Goal: Transaction & Acquisition: Purchase product/service

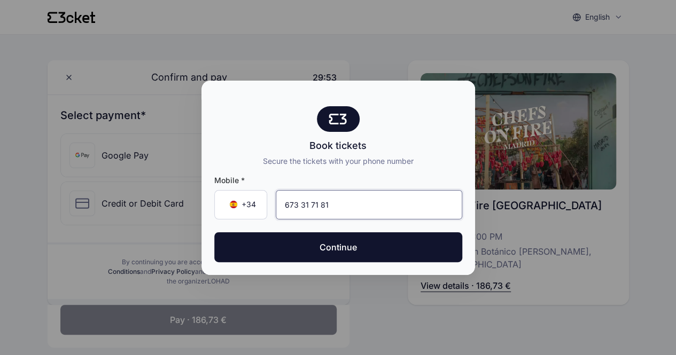
type input "673 31 71 81"
click at [214, 232] on button "Continue" at bounding box center [338, 247] width 248 height 30
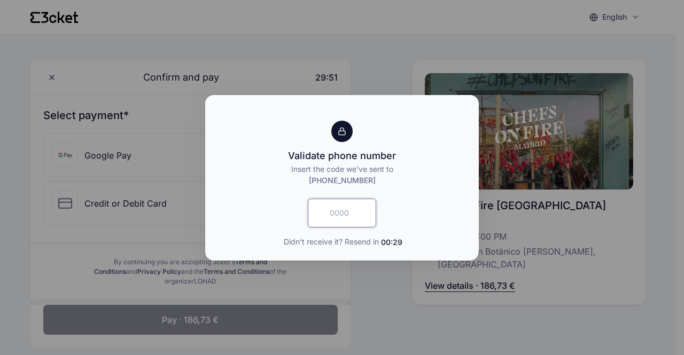
click at [357, 210] on input "text" at bounding box center [342, 213] width 68 height 29
type input "4092"
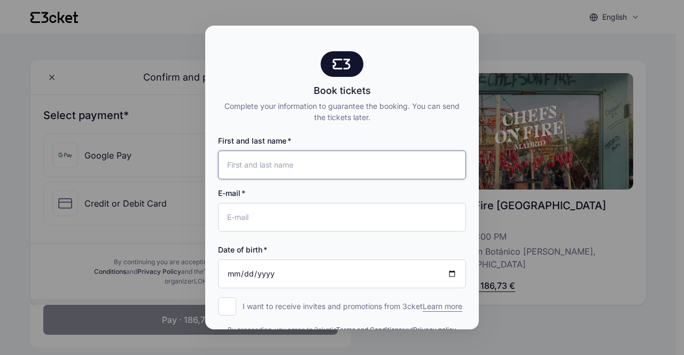
click at [295, 158] on input "First and last name" at bounding box center [342, 165] width 248 height 29
type input "[PERSON_NAME] [PERSON_NAME]"
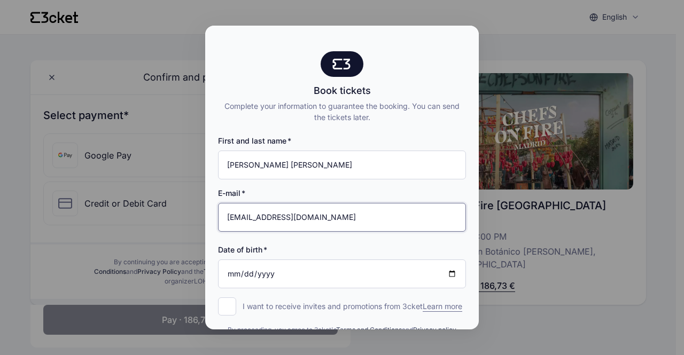
type input "[EMAIL_ADDRESS][DOMAIN_NAME]"
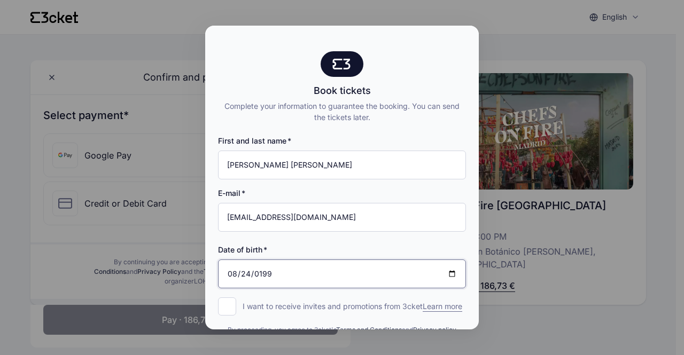
type input "[DATE]"
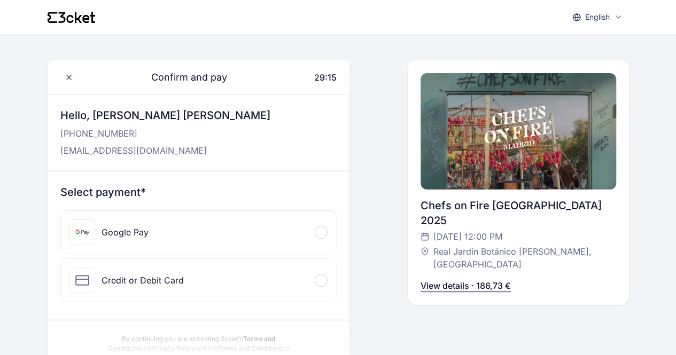
click at [264, 214] on div "Google Pay" at bounding box center [199, 232] width 276 height 43
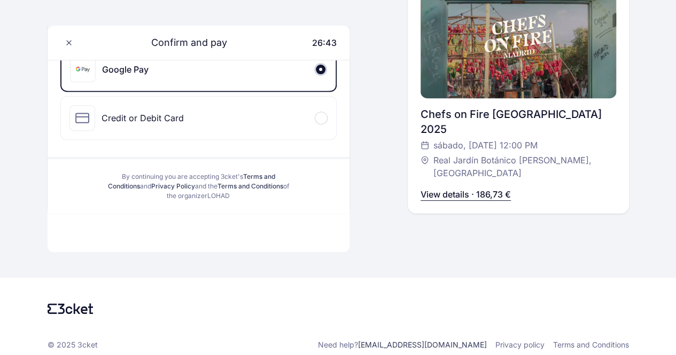
scroll to position [165, 0]
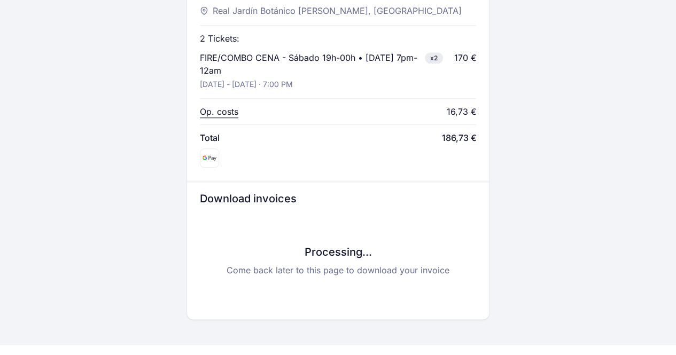
scroll to position [484, 0]
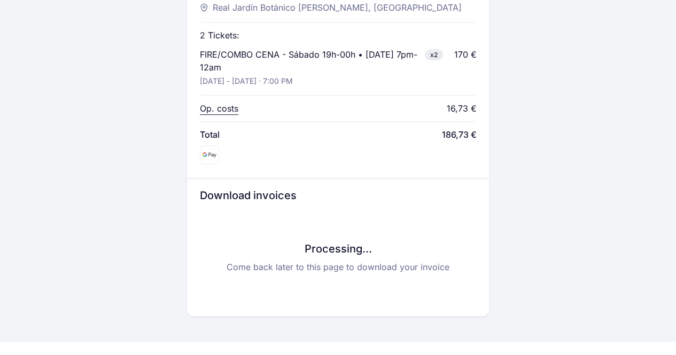
drag, startPoint x: 423, startPoint y: 219, endPoint x: 316, endPoint y: 198, distance: 108.8
click at [316, 198] on h3 "Download invoices" at bounding box center [338, 195] width 277 height 15
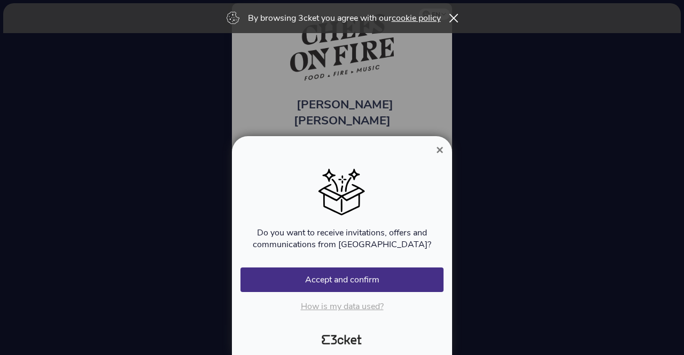
click at [442, 151] on span "×" at bounding box center [439, 150] width 7 height 14
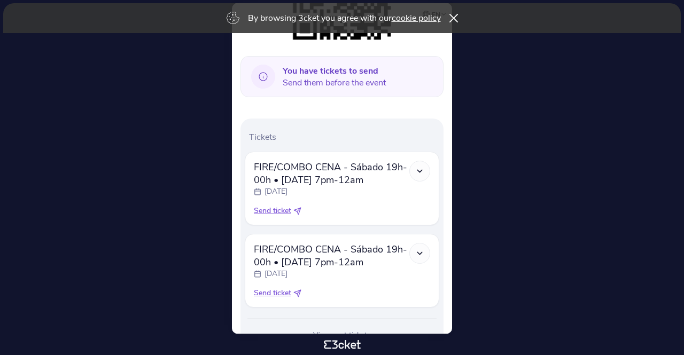
scroll to position [277, 0]
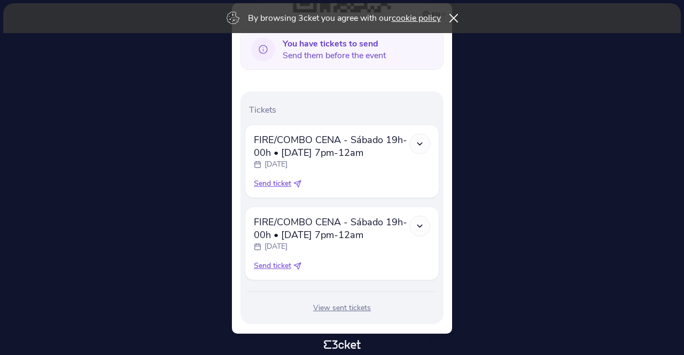
click at [429, 216] on div "FIRE/COMBO CENA - Sábado 19h-00h • Saturday 7pm-12am Saturday, 4 Oct" at bounding box center [342, 234] width 176 height 36
click at [427, 216] on div at bounding box center [419, 226] width 21 height 21
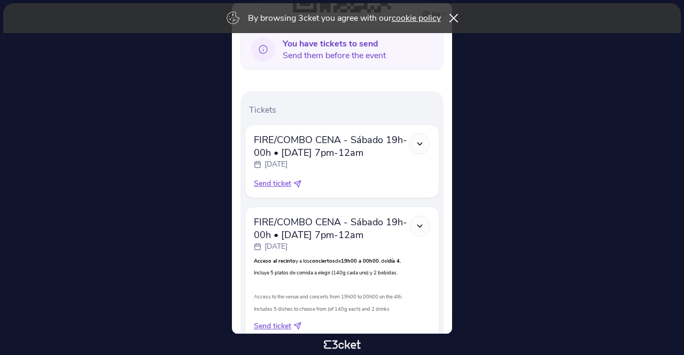
click at [266, 178] on span "Send ticket" at bounding box center [272, 183] width 37 height 11
select select "34"
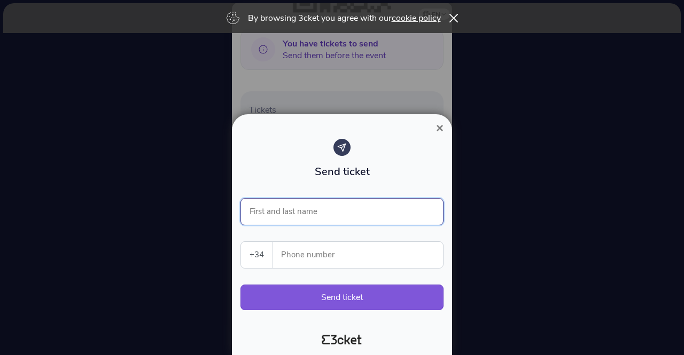
click at [339, 208] on input "First and last name" at bounding box center [341, 211] width 203 height 27
type input "[PERSON_NAME] [PERSON_NAME]"
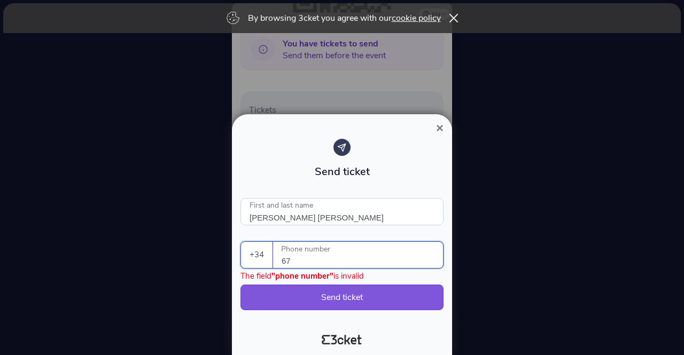
type input "6"
click at [432, 122] on div "× Send ticket Alejandro Abellán Gómez First and last name +34 Portugal (+351) S…" at bounding box center [342, 234] width 220 height 241
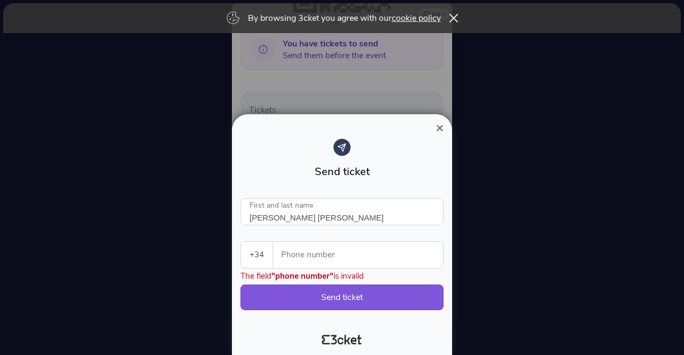
click at [435, 124] on button "×" at bounding box center [439, 128] width 25 height 13
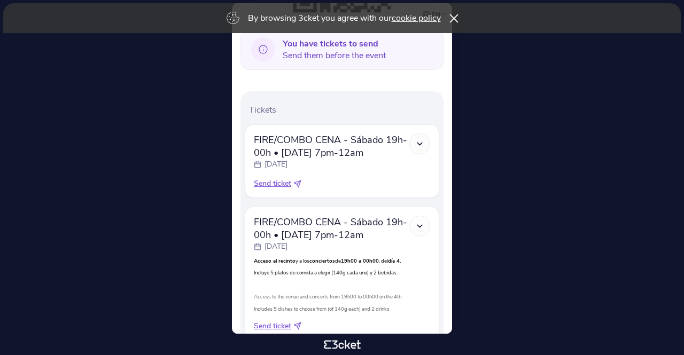
click at [457, 16] on icon at bounding box center [453, 18] width 9 height 9
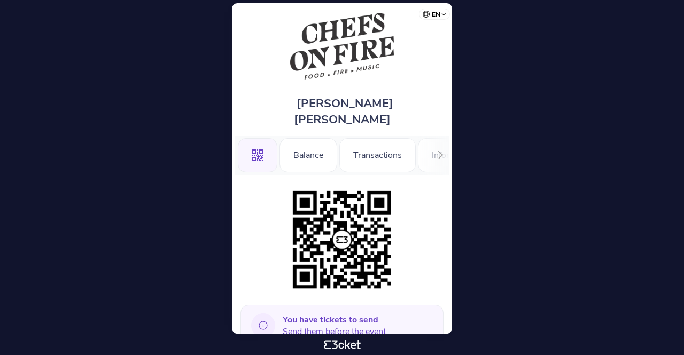
scroll to position [0, 0]
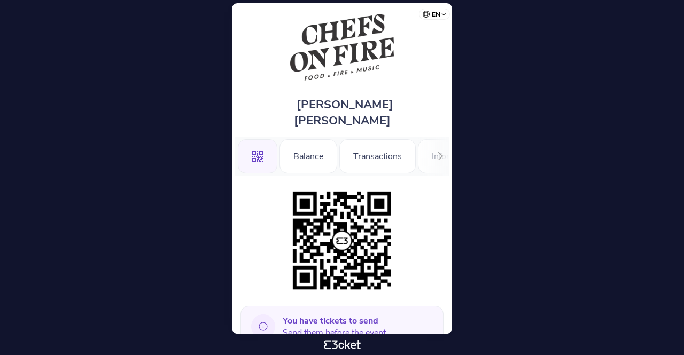
click at [343, 230] on img at bounding box center [341, 240] width 109 height 109
click at [305, 148] on div "Balance" at bounding box center [308, 156] width 58 height 34
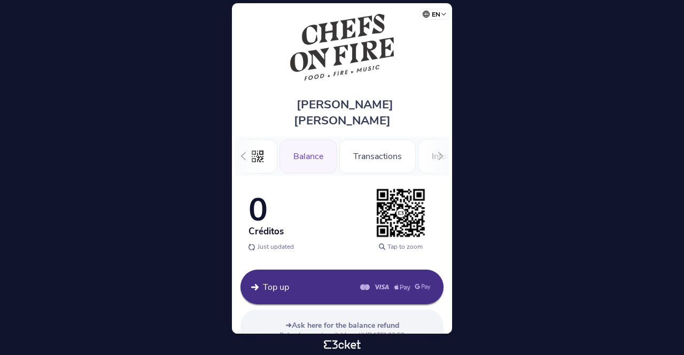
scroll to position [0, 42]
click at [398, 144] on div "Information" at bounding box center [412, 156] width 72 height 34
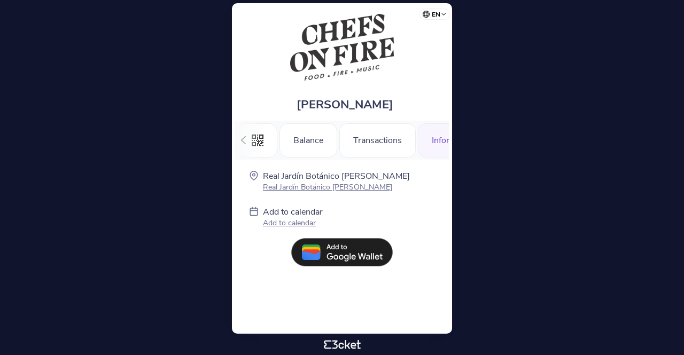
scroll to position [0, 42]
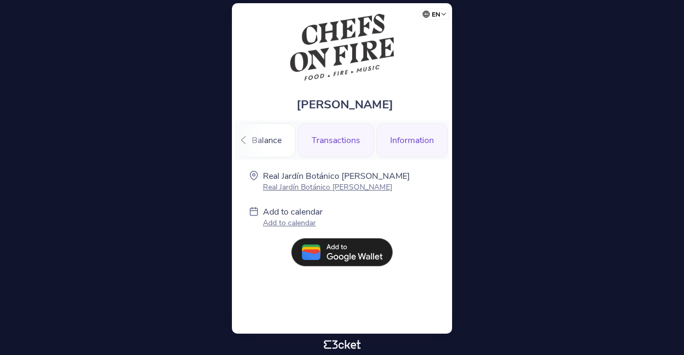
click at [342, 149] on div "Transactions" at bounding box center [336, 140] width 76 height 34
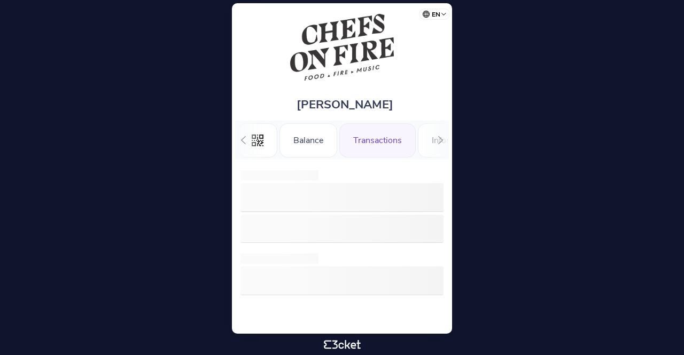
scroll to position [0, 35]
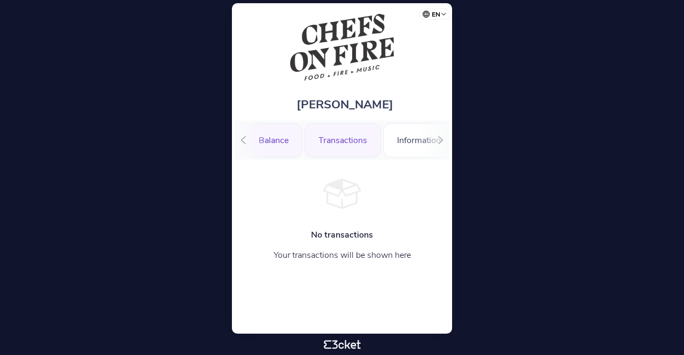
click at [280, 143] on div "Balance" at bounding box center [274, 140] width 58 height 34
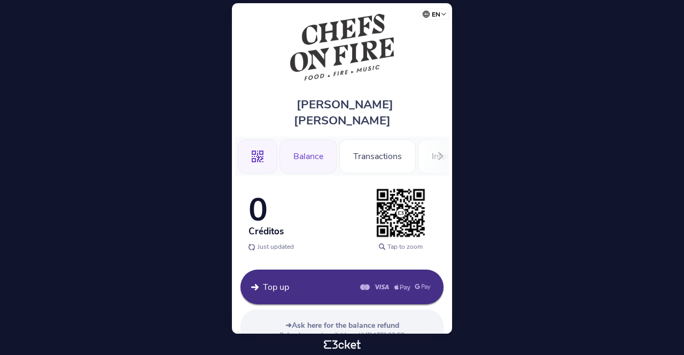
click at [260, 151] on icon at bounding box center [258, 157] width 12 height 12
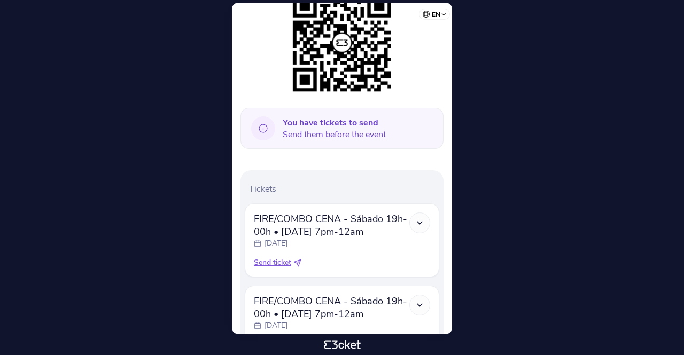
scroll to position [199, 0]
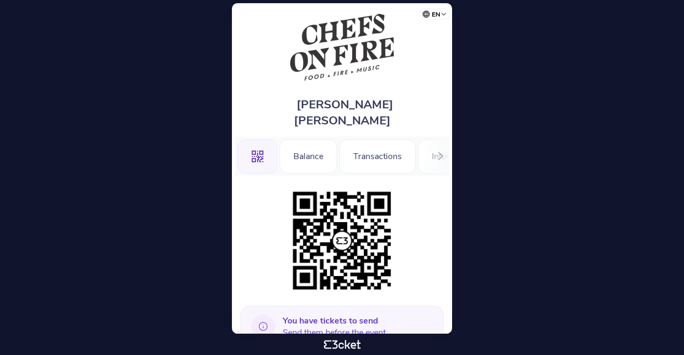
scroll to position [233, 0]
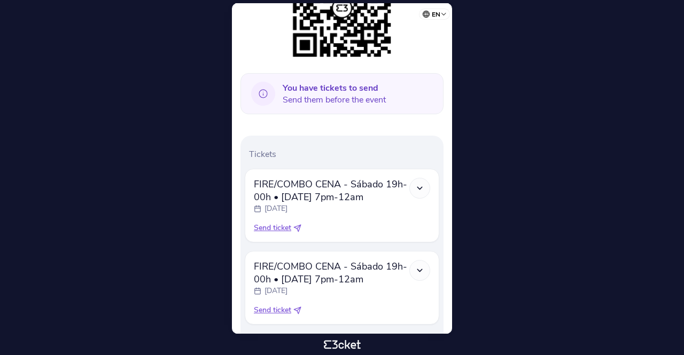
click at [419, 184] on icon at bounding box center [419, 188] width 9 height 9
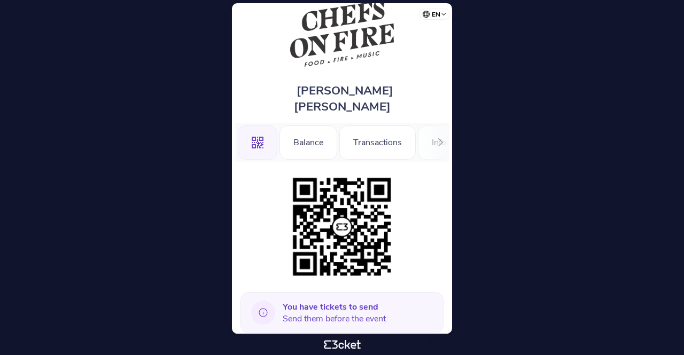
scroll to position [13, 0]
